Goal: Task Accomplishment & Management: Manage account settings

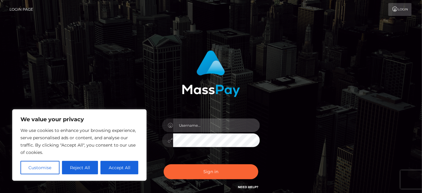
click at [201, 128] on input "text" at bounding box center [216, 125] width 87 height 14
type input "[EMAIL_ADDRESS][DOMAIN_NAME]"
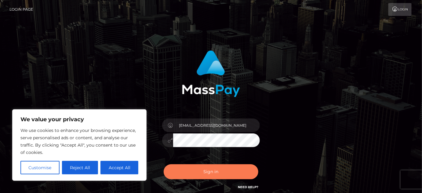
click at [218, 176] on button "Sign in" at bounding box center [211, 171] width 95 height 15
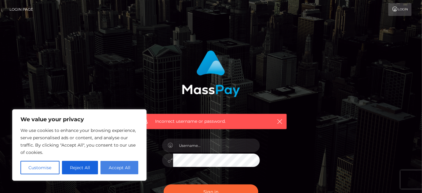
click at [120, 166] on button "Accept All" at bounding box center [119, 167] width 38 height 13
checkbox input "true"
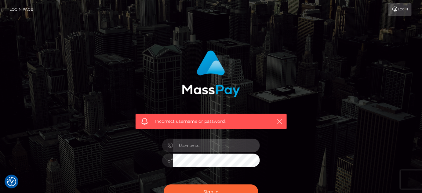
click at [235, 145] on input "text" at bounding box center [216, 145] width 87 height 14
type input "sweet.cheeks"
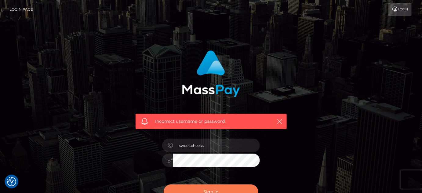
click at [208, 190] on button "Sign in" at bounding box center [211, 191] width 95 height 15
